Goal: Task Accomplishment & Management: Manage account settings

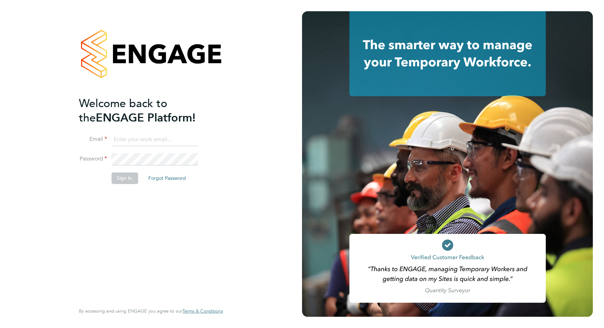
click at [246, 90] on div "Welcome back to the ENGAGE Platform! Email Password Sign In Forgot Password Ent…" at bounding box center [151, 164] width 302 height 328
click at [133, 140] on input at bounding box center [154, 139] width 87 height 13
type input "[PERSON_NAME][EMAIL_ADDRESS][PERSON_NAME][DOMAIN_NAME]"
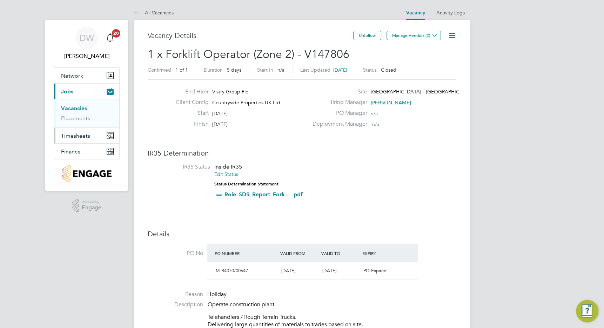
click at [76, 137] on span "Timesheets" at bounding box center [75, 135] width 29 height 7
click at [73, 125] on link "Timesheets" at bounding box center [75, 124] width 29 height 7
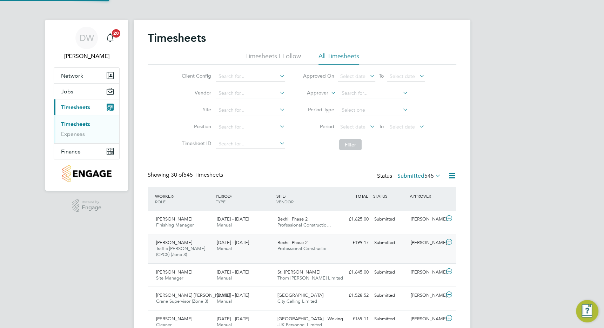
scroll to position [18, 61]
click at [226, 106] on input at bounding box center [250, 110] width 69 height 10
click at [232, 120] on b "Jam" at bounding box center [235, 119] width 9 height 6
type input "King James Park"
click at [351, 146] on button "Filter" at bounding box center [350, 144] width 22 height 11
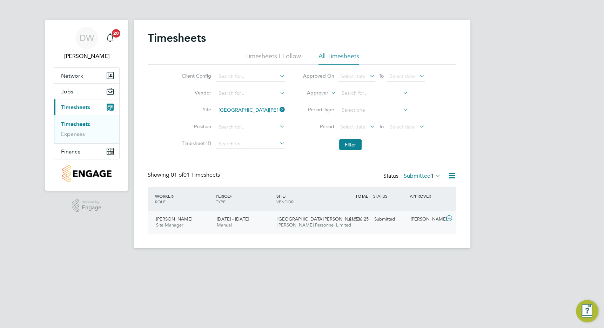
click at [383, 220] on div "Submitted" at bounding box center [389, 219] width 36 height 12
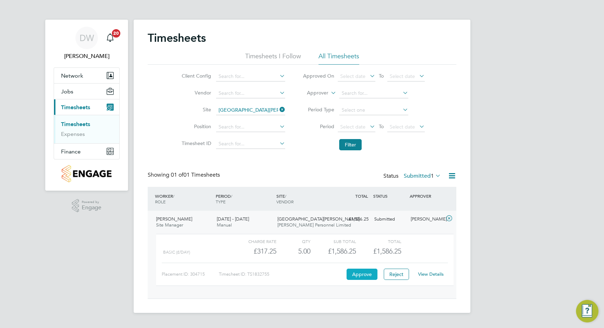
click at [362, 275] on button "Approve" at bounding box center [361, 273] width 31 height 11
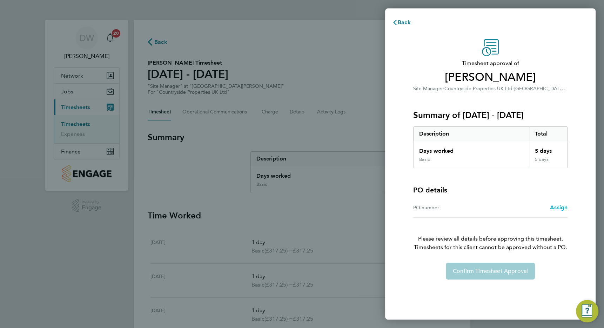
click at [556, 207] on span "Assign" at bounding box center [559, 207] width 18 height 7
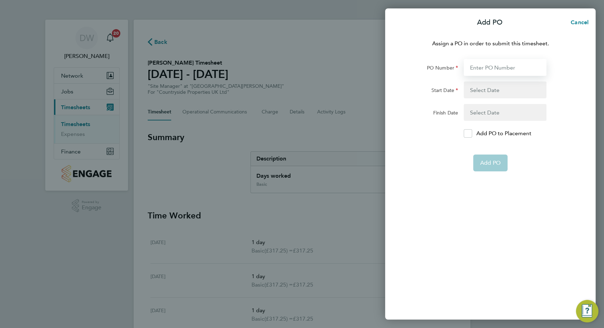
click at [477, 67] on input "PO Number" at bounding box center [505, 67] width 83 height 17
click at [476, 67] on input "PO Number" at bounding box center [505, 67] width 83 height 17
click at [581, 21] on span "Cancel" at bounding box center [578, 22] width 20 height 7
